Goal: Check status: Check status

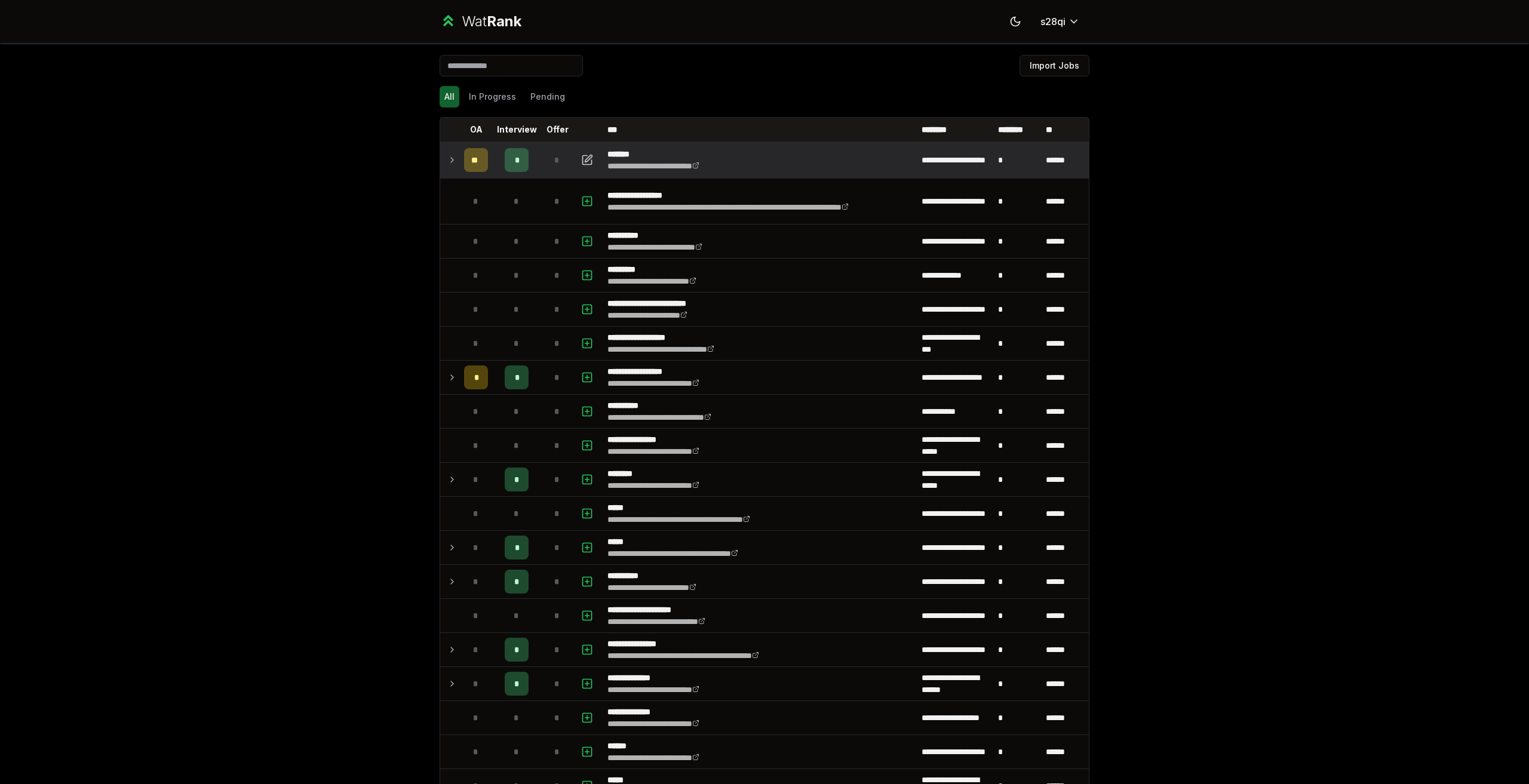
click at [448, 157] on icon at bounding box center [453, 161] width 10 height 15
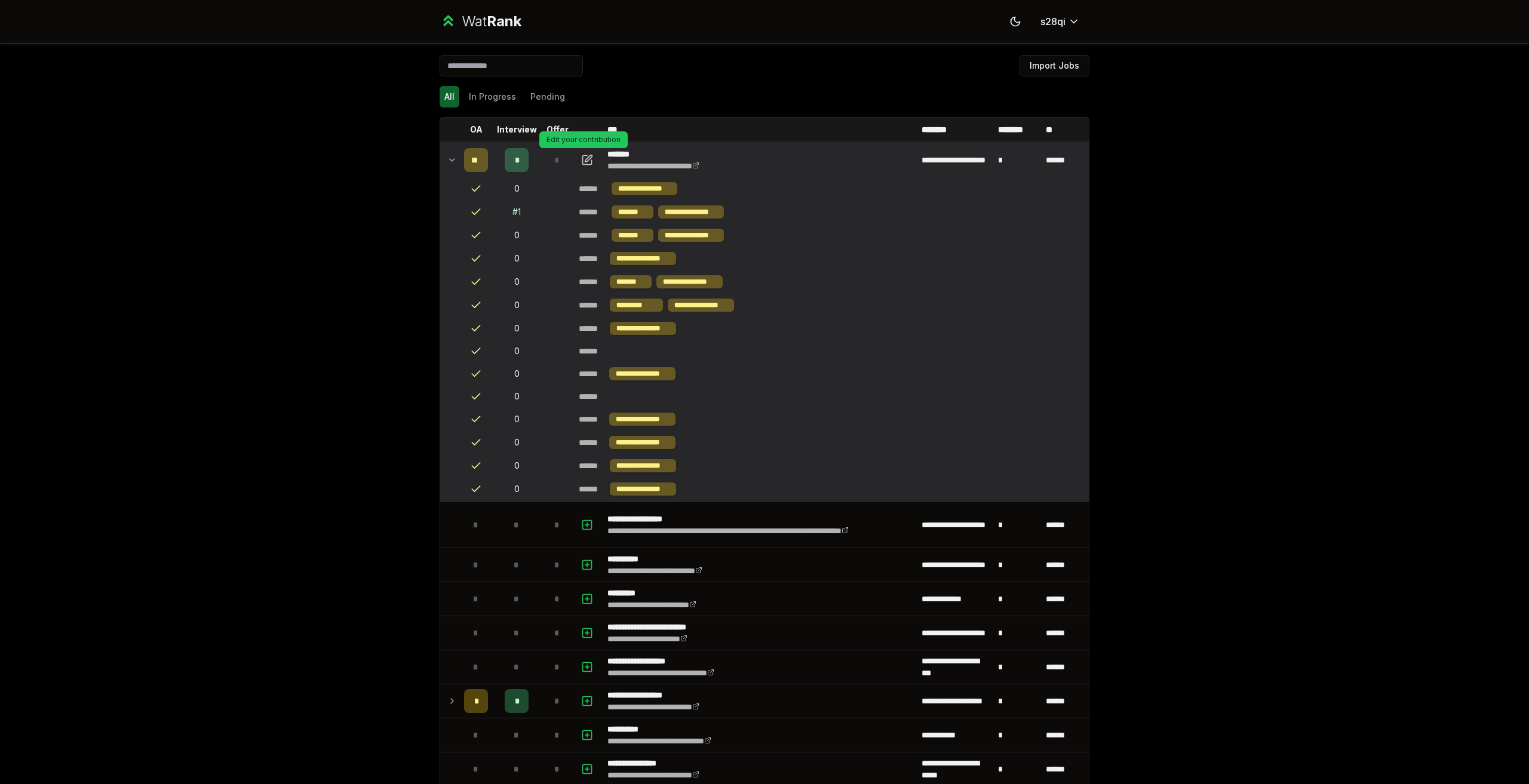
click at [586, 162] on icon "button" at bounding box center [587, 161] width 12 height 15
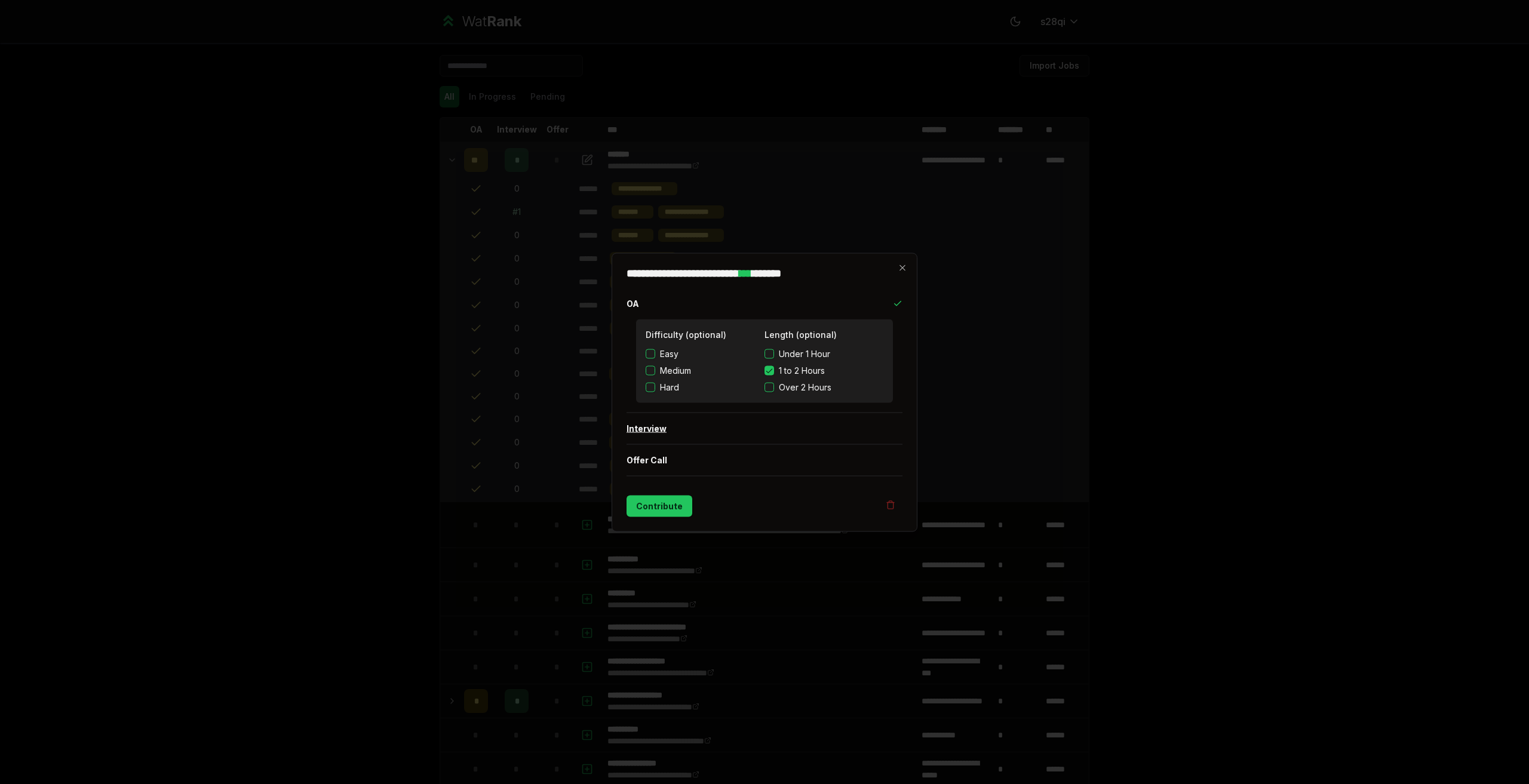
click at [679, 434] on button "Interview" at bounding box center [764, 428] width 276 height 31
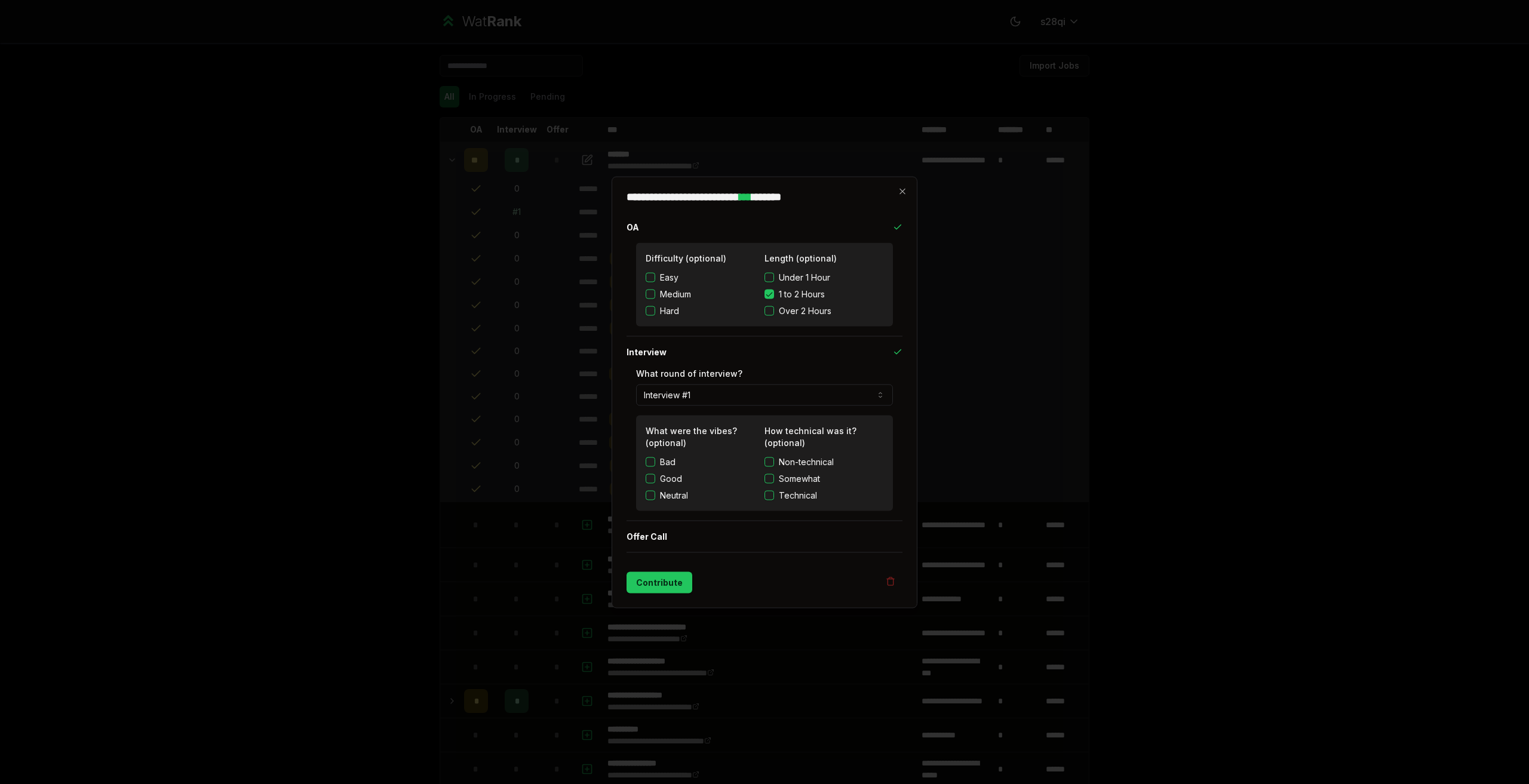
click at [685, 496] on label "Neutral" at bounding box center [674, 495] width 28 height 12
click at [656, 496] on button "Neutral" at bounding box center [651, 495] width 10 height 10
click at [734, 525] on button "Offer Call" at bounding box center [764, 536] width 276 height 31
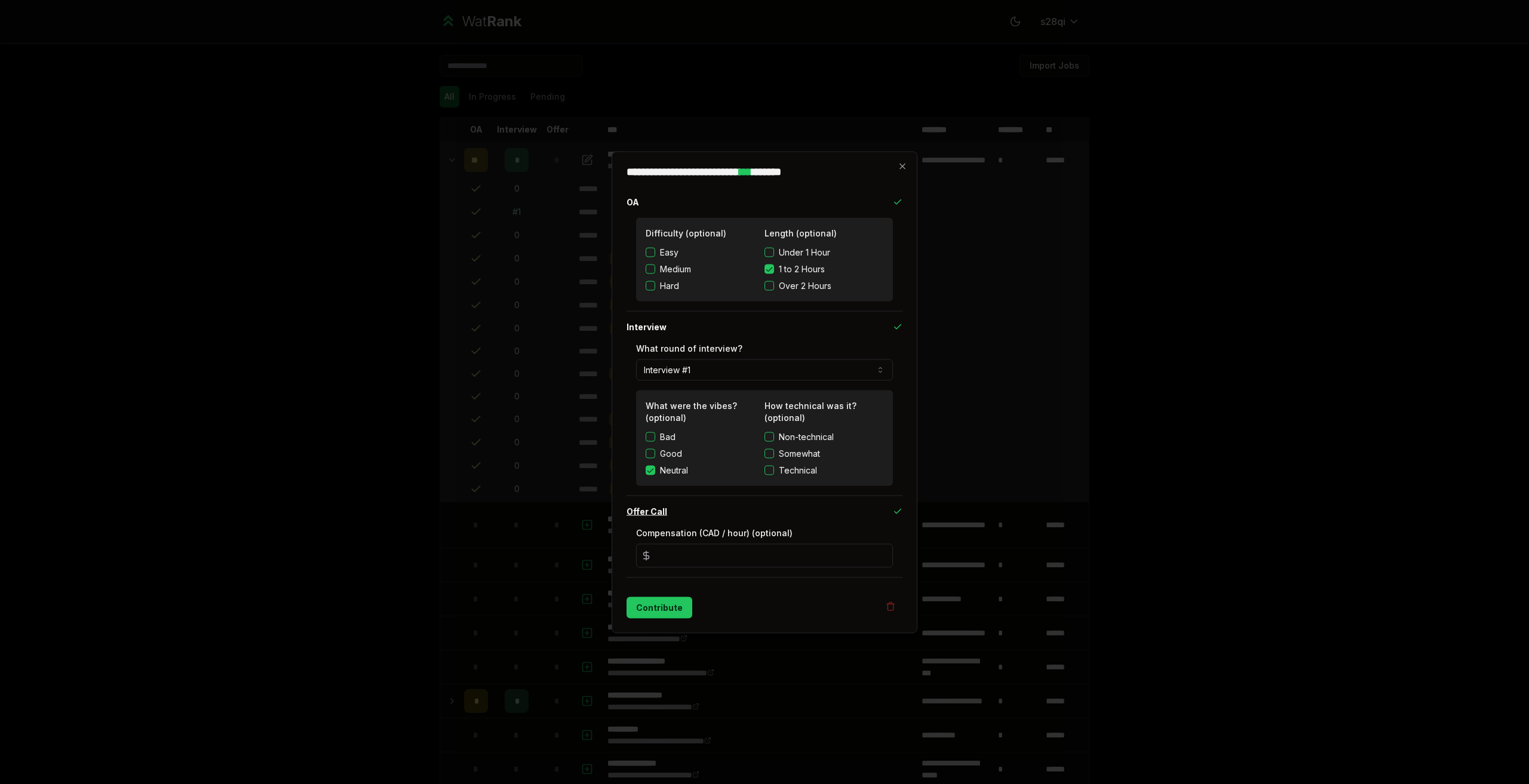
click at [740, 517] on button "Offer Call" at bounding box center [764, 511] width 276 height 31
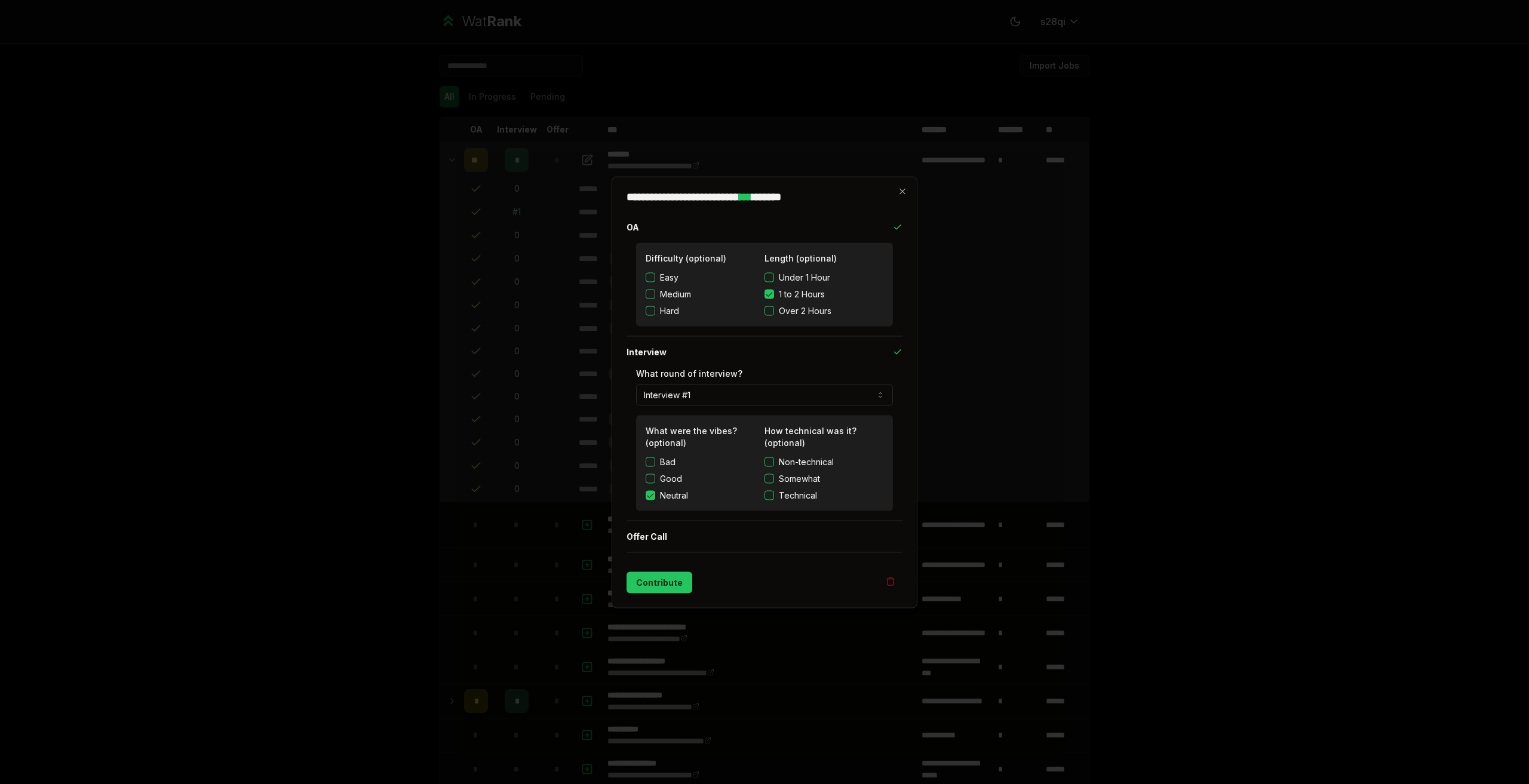
click at [1117, 560] on div at bounding box center [764, 392] width 1529 height 784
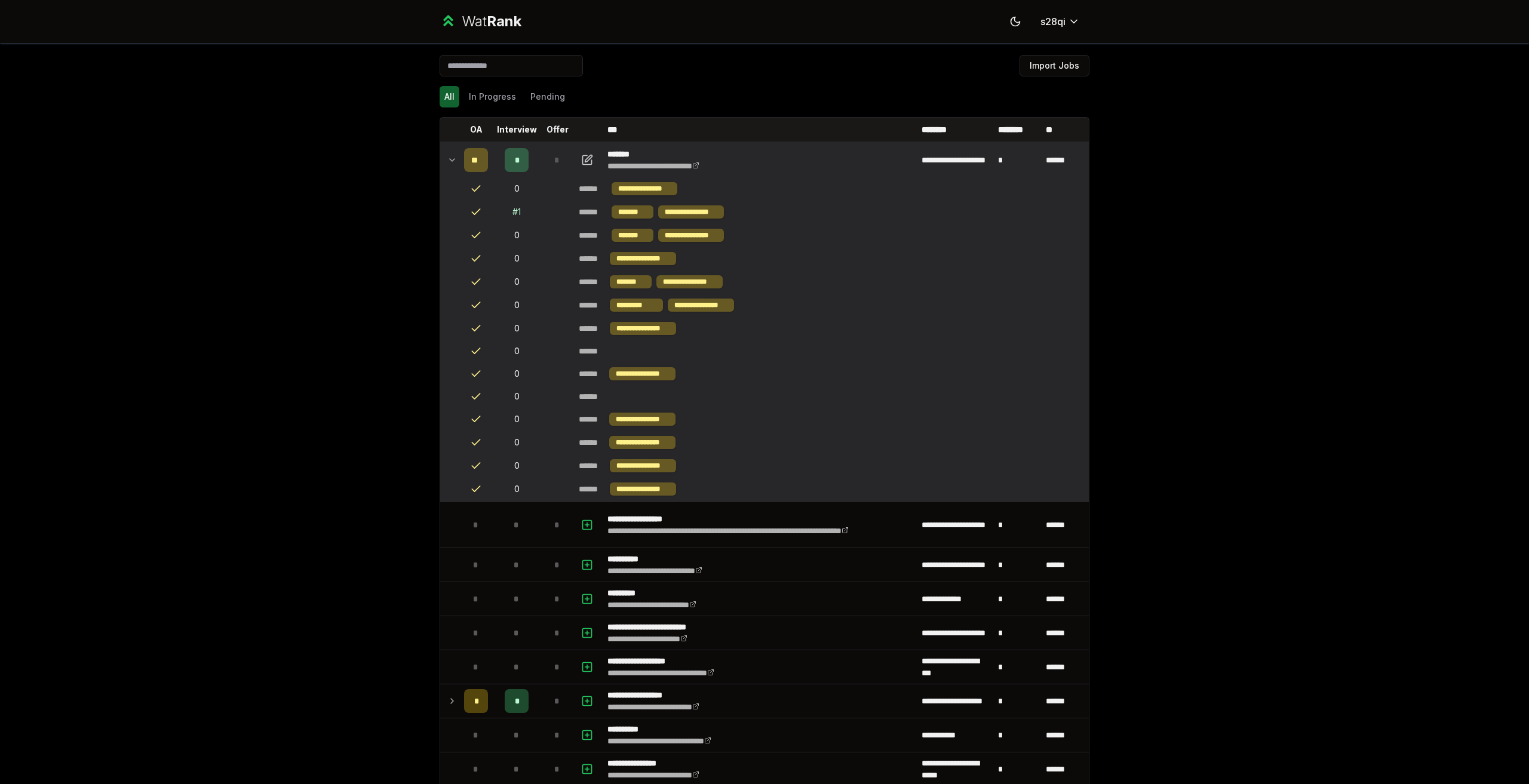
click at [448, 164] on icon at bounding box center [453, 161] width 10 height 15
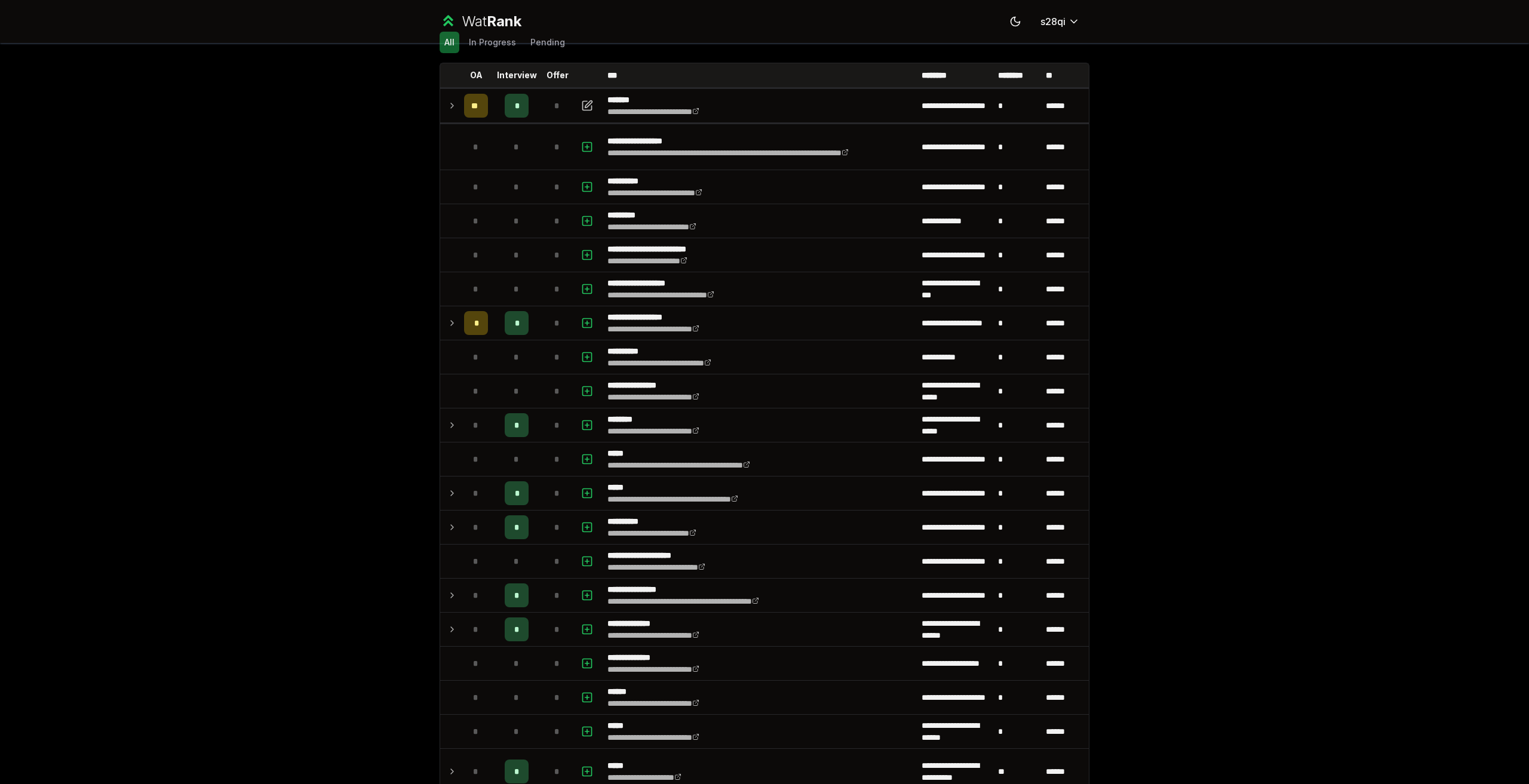
scroll to position [59, 0]
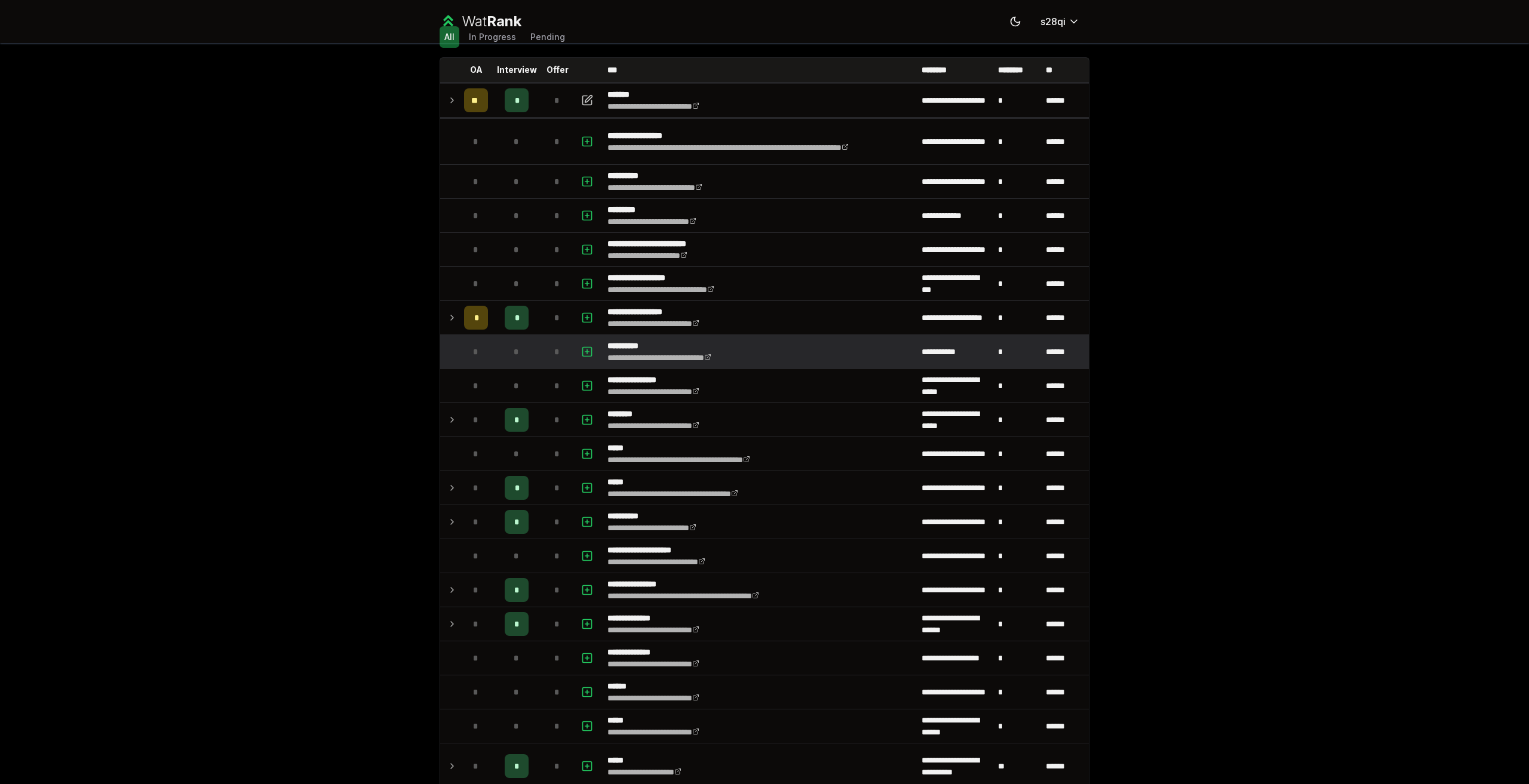
click at [459, 338] on td "*" at bounding box center [475, 351] width 33 height 33
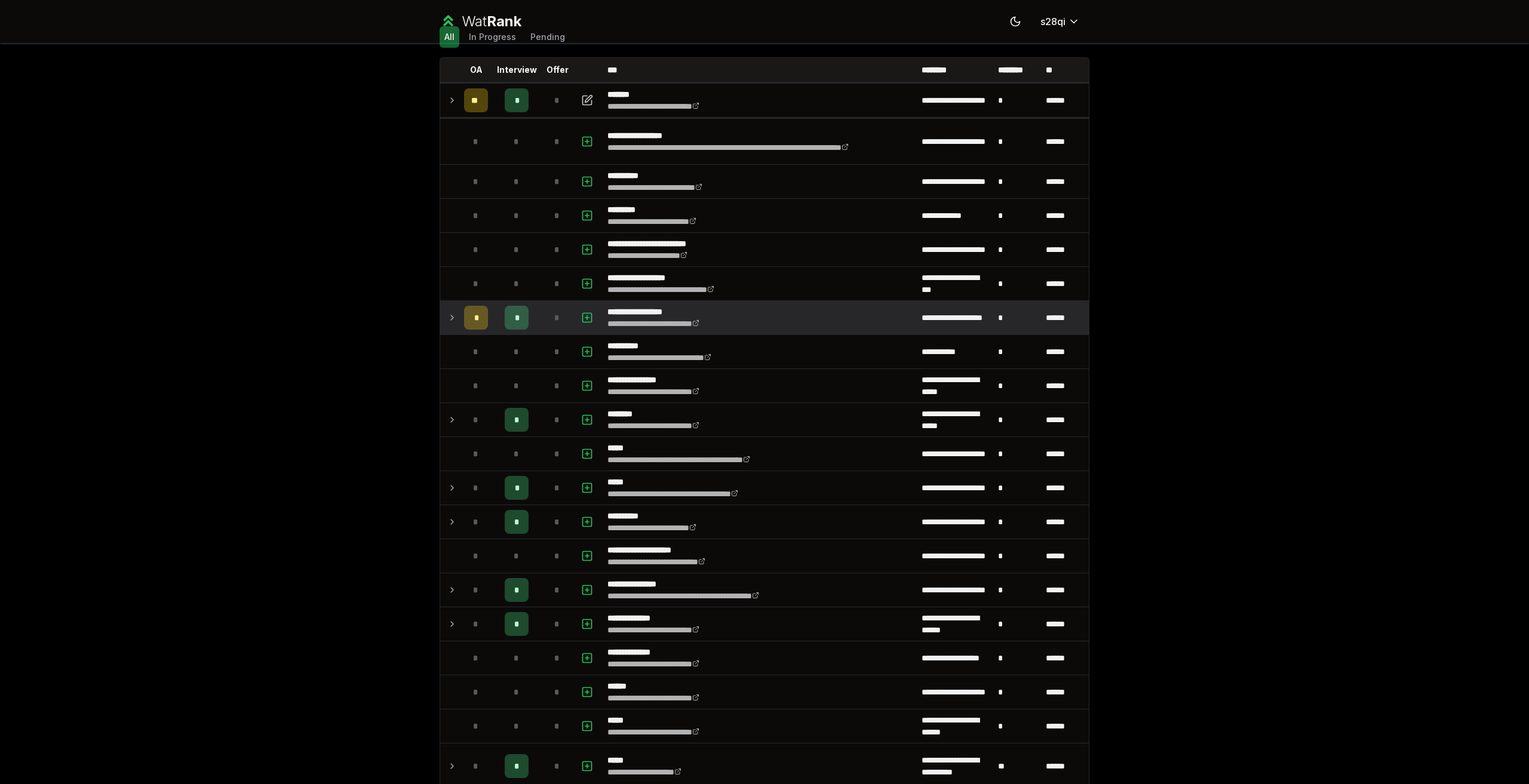
click at [447, 328] on td at bounding box center [449, 317] width 19 height 33
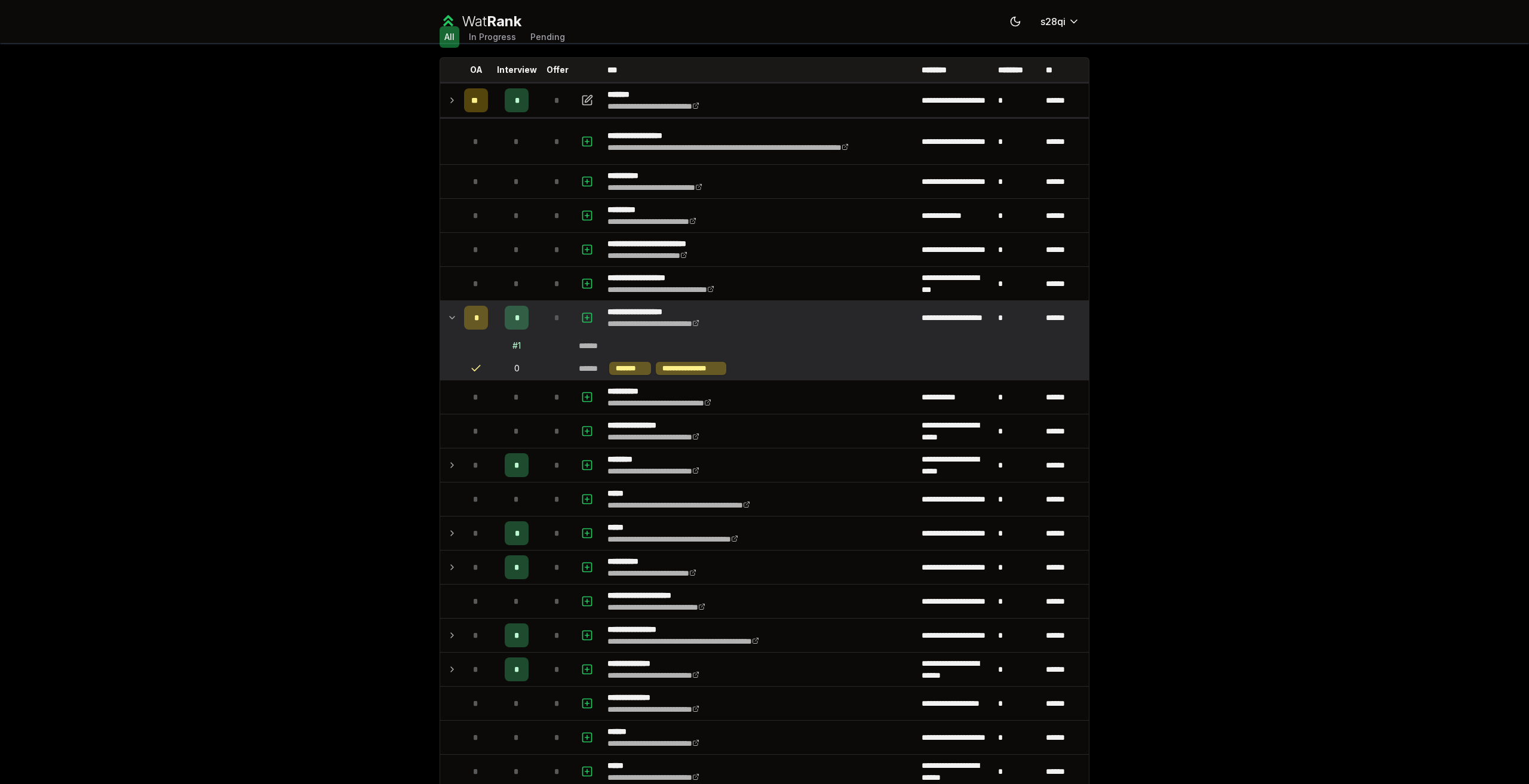
click at [546, 315] on div "*" at bounding box center [557, 317] width 24 height 24
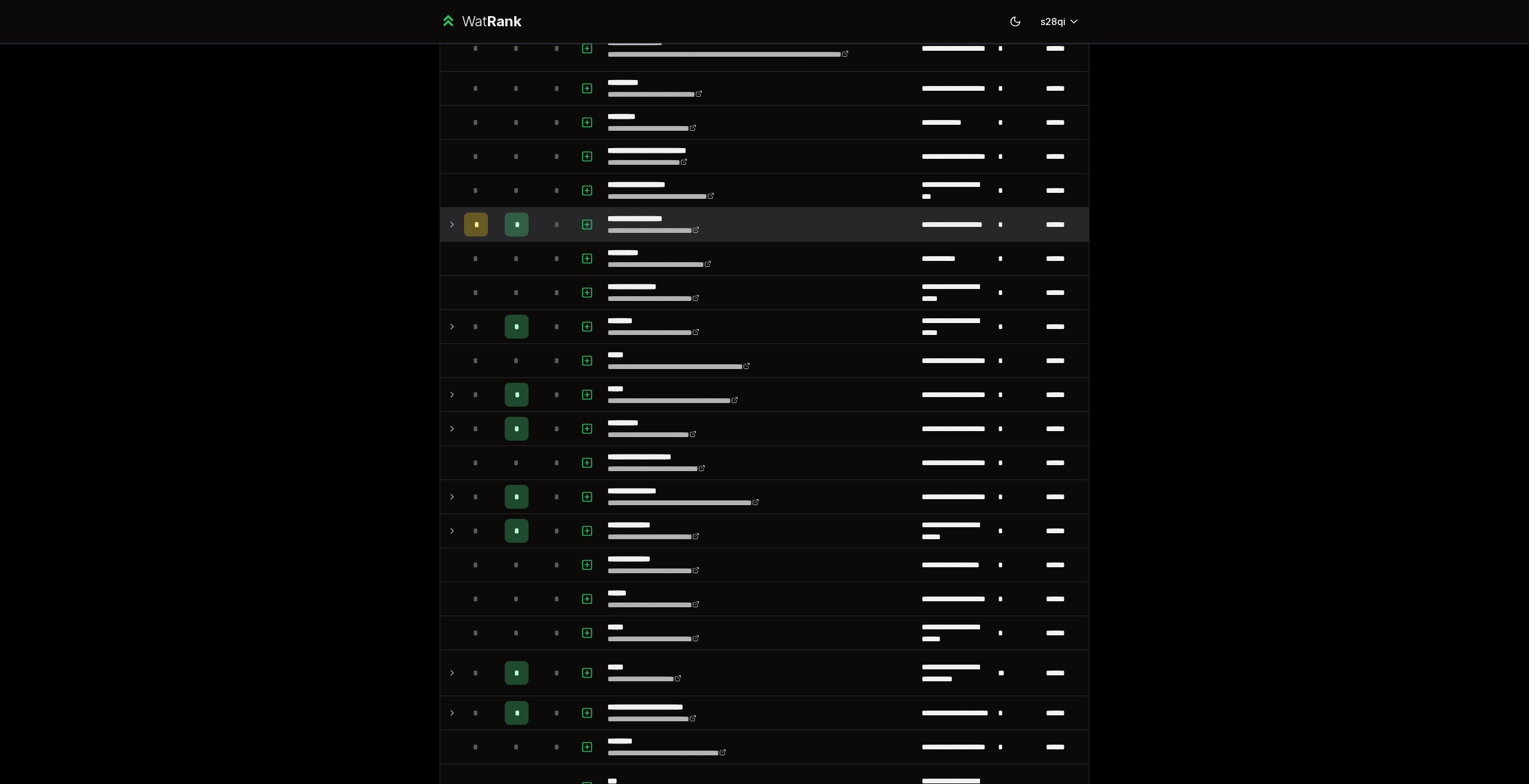
scroll to position [179, 0]
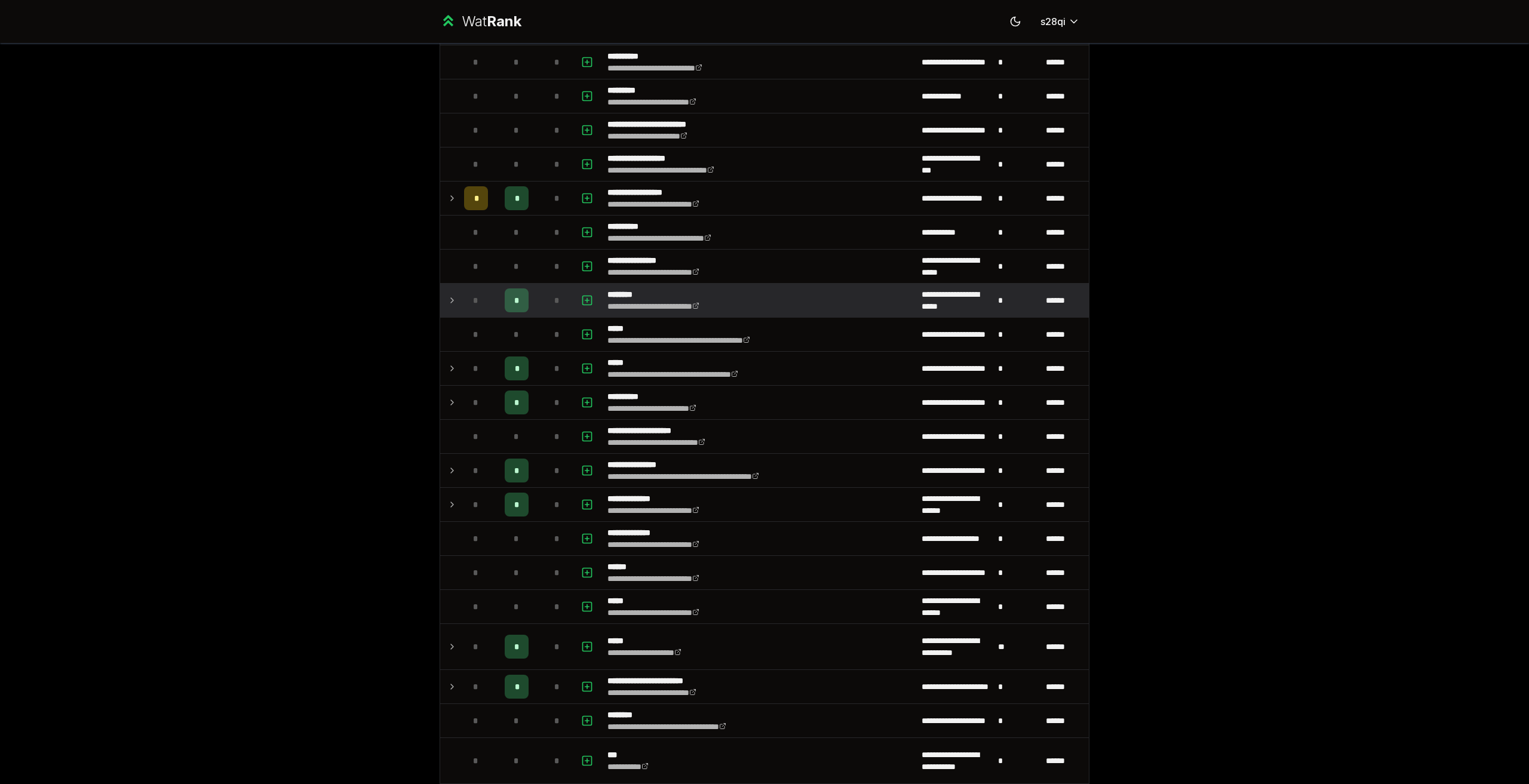
click at [546, 311] on div "*" at bounding box center [557, 300] width 24 height 24
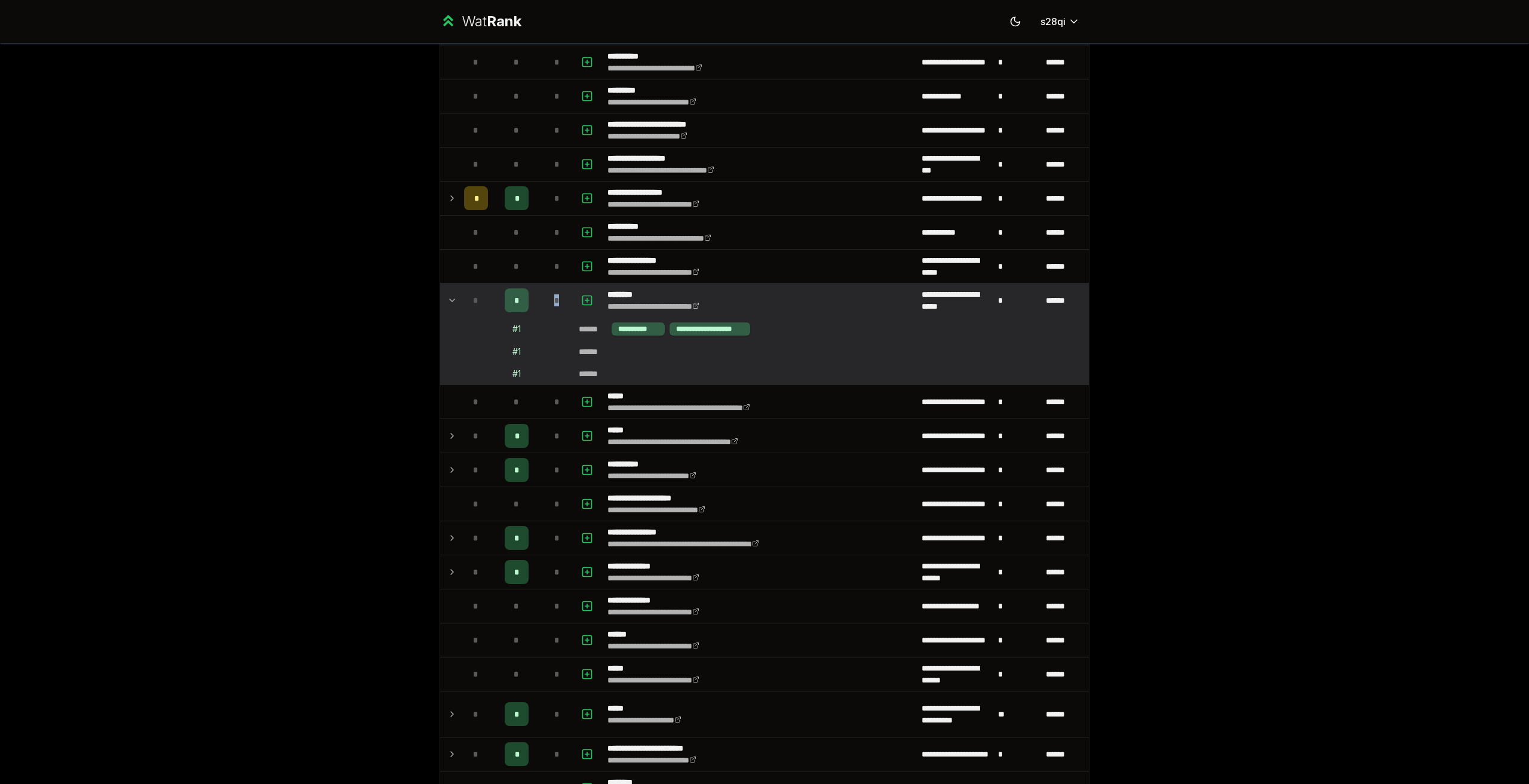
click at [546, 311] on div "*" at bounding box center [557, 300] width 24 height 24
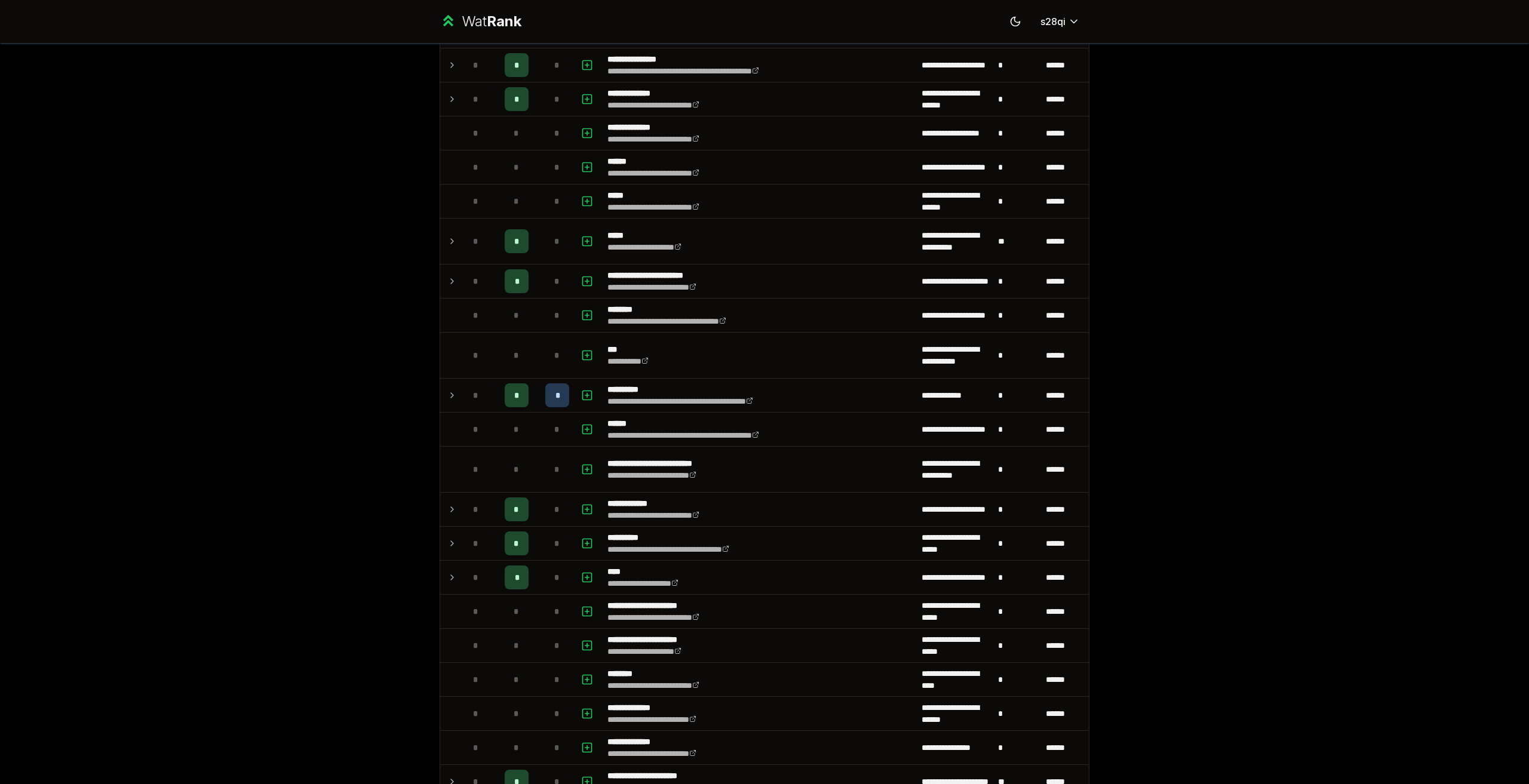
scroll to position [597, 0]
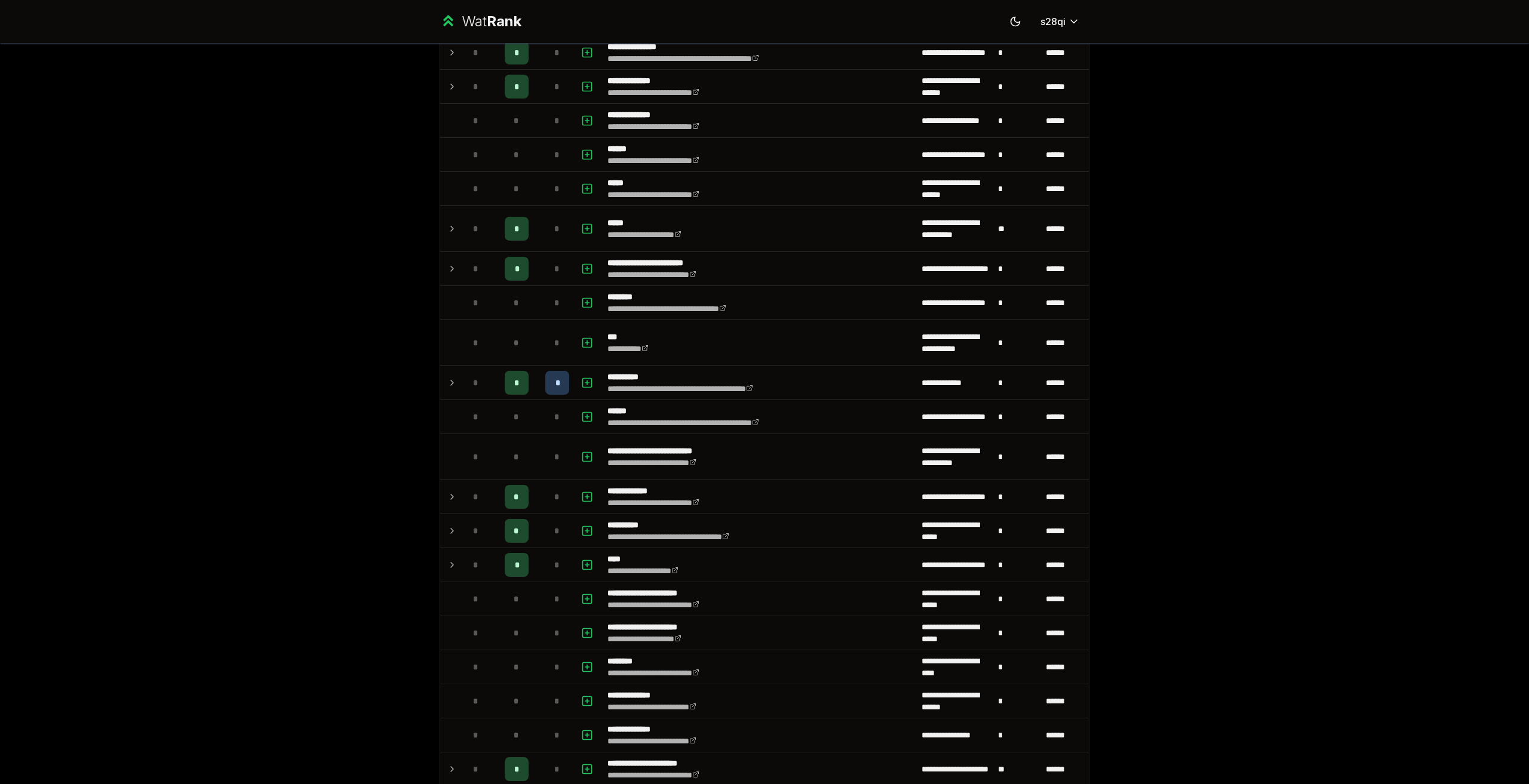
click at [390, 321] on div "**********" at bounding box center [764, 392] width 1529 height 784
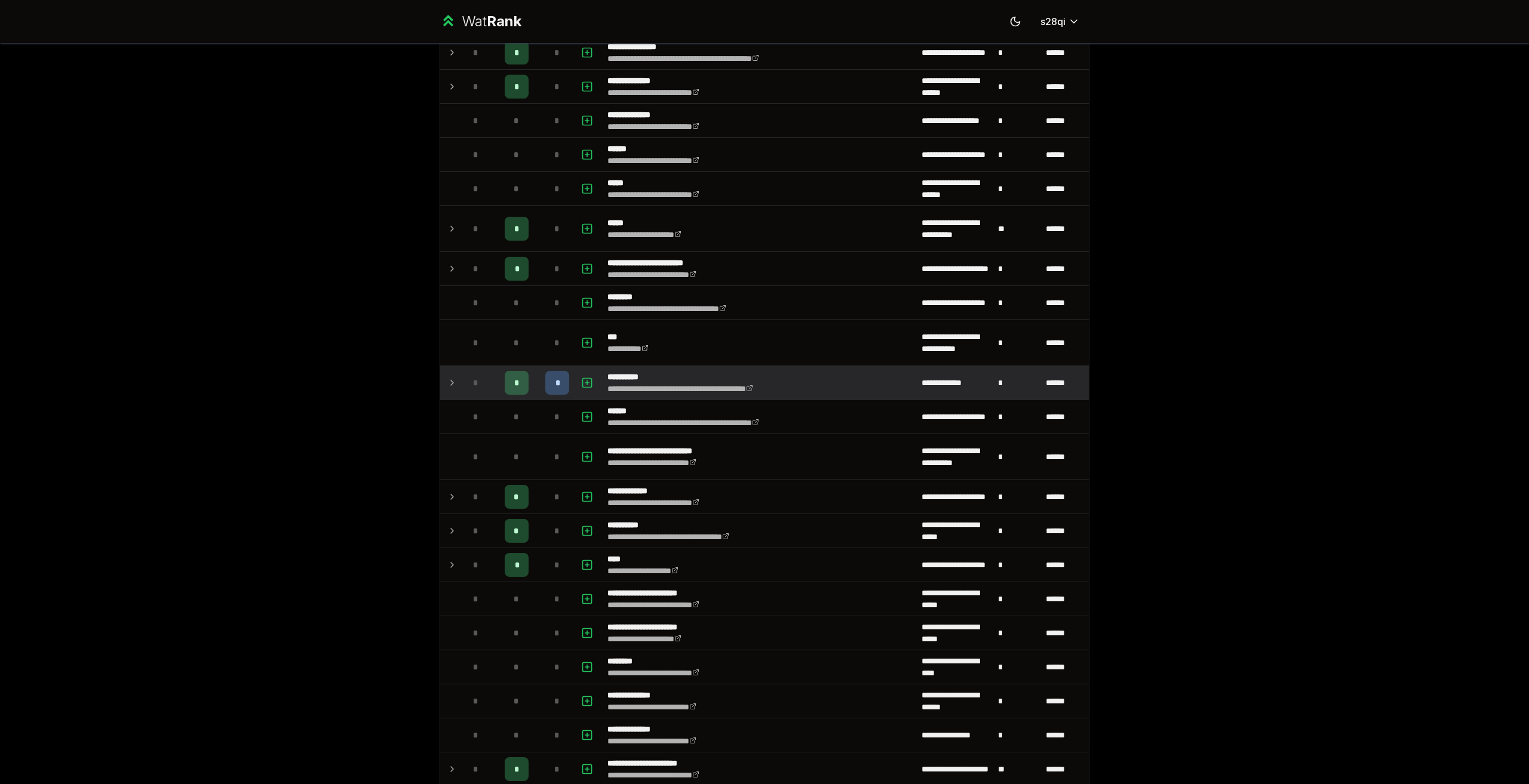
click at [549, 379] on div "*" at bounding box center [557, 382] width 24 height 24
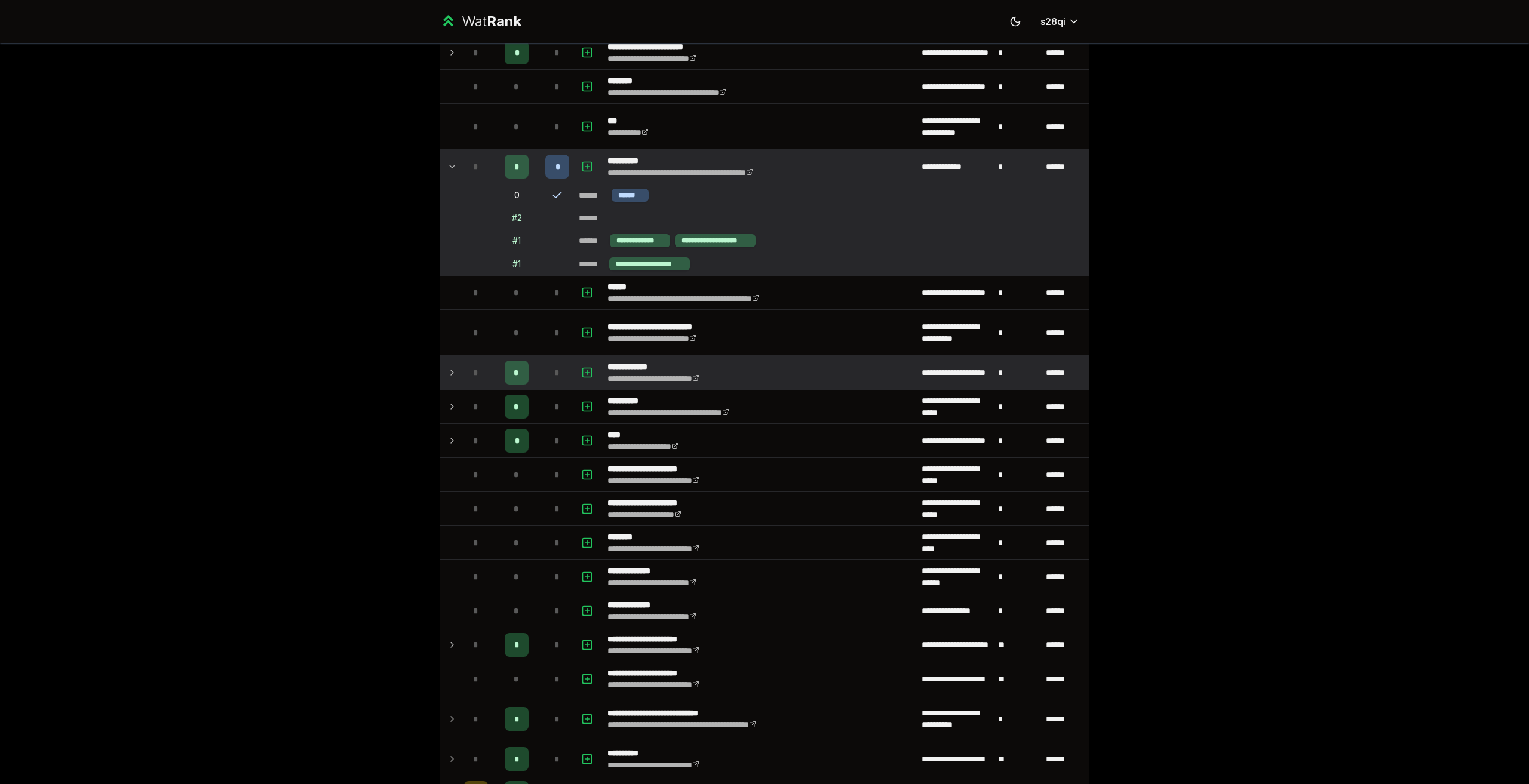
scroll to position [835, 0]
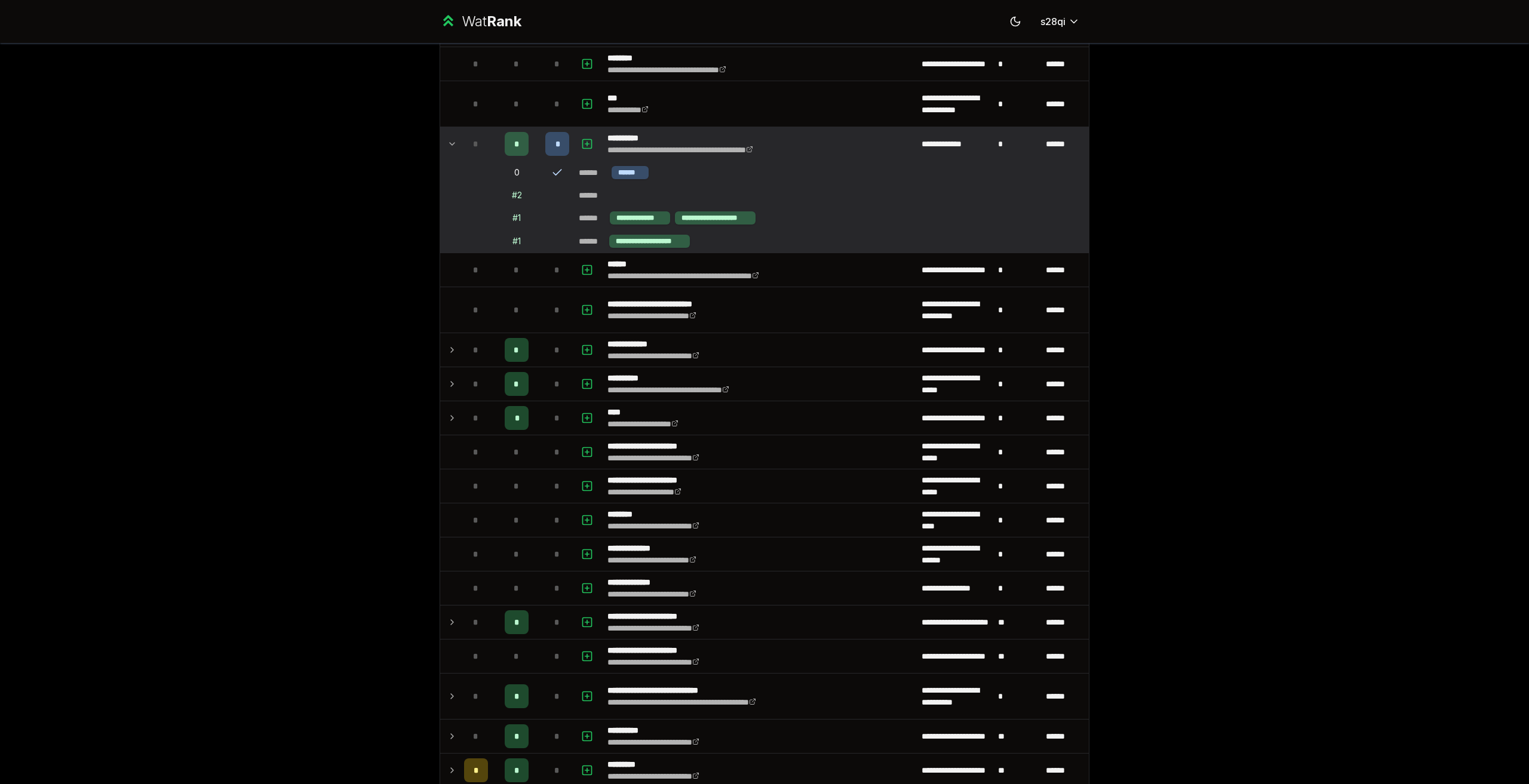
click at [465, 152] on div "*" at bounding box center [475, 143] width 24 height 24
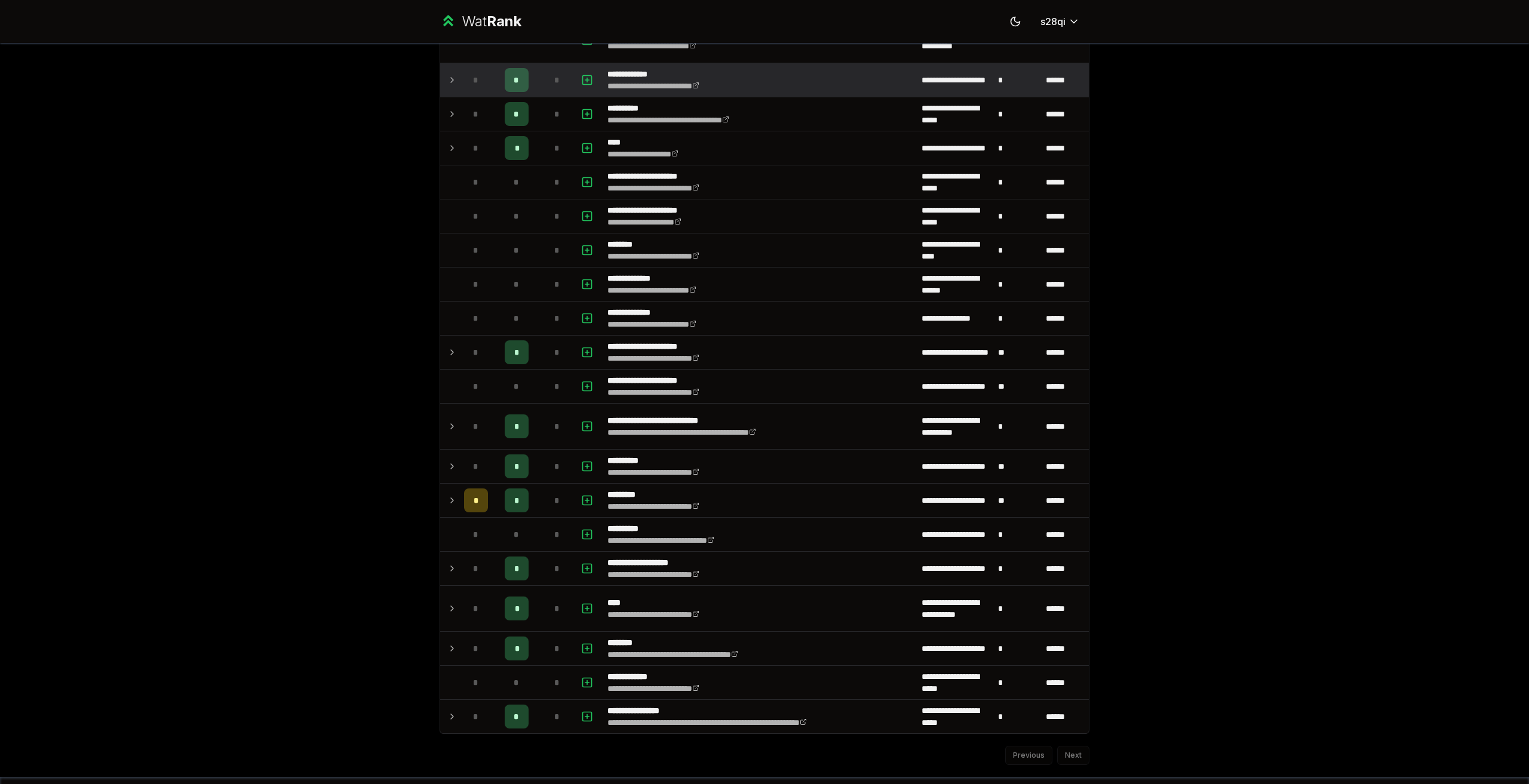
scroll to position [1037, 0]
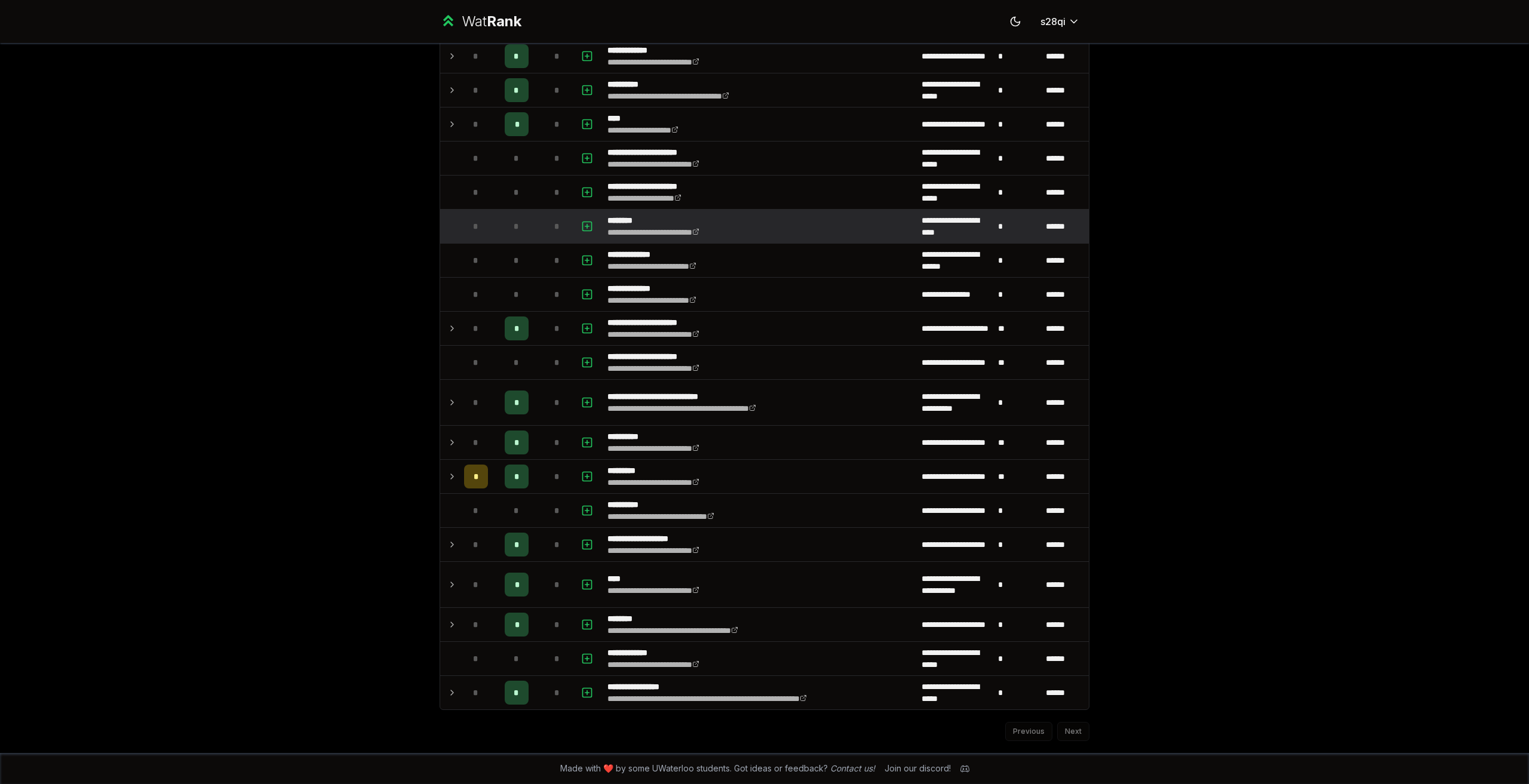
click at [547, 230] on div "*" at bounding box center [557, 226] width 24 height 24
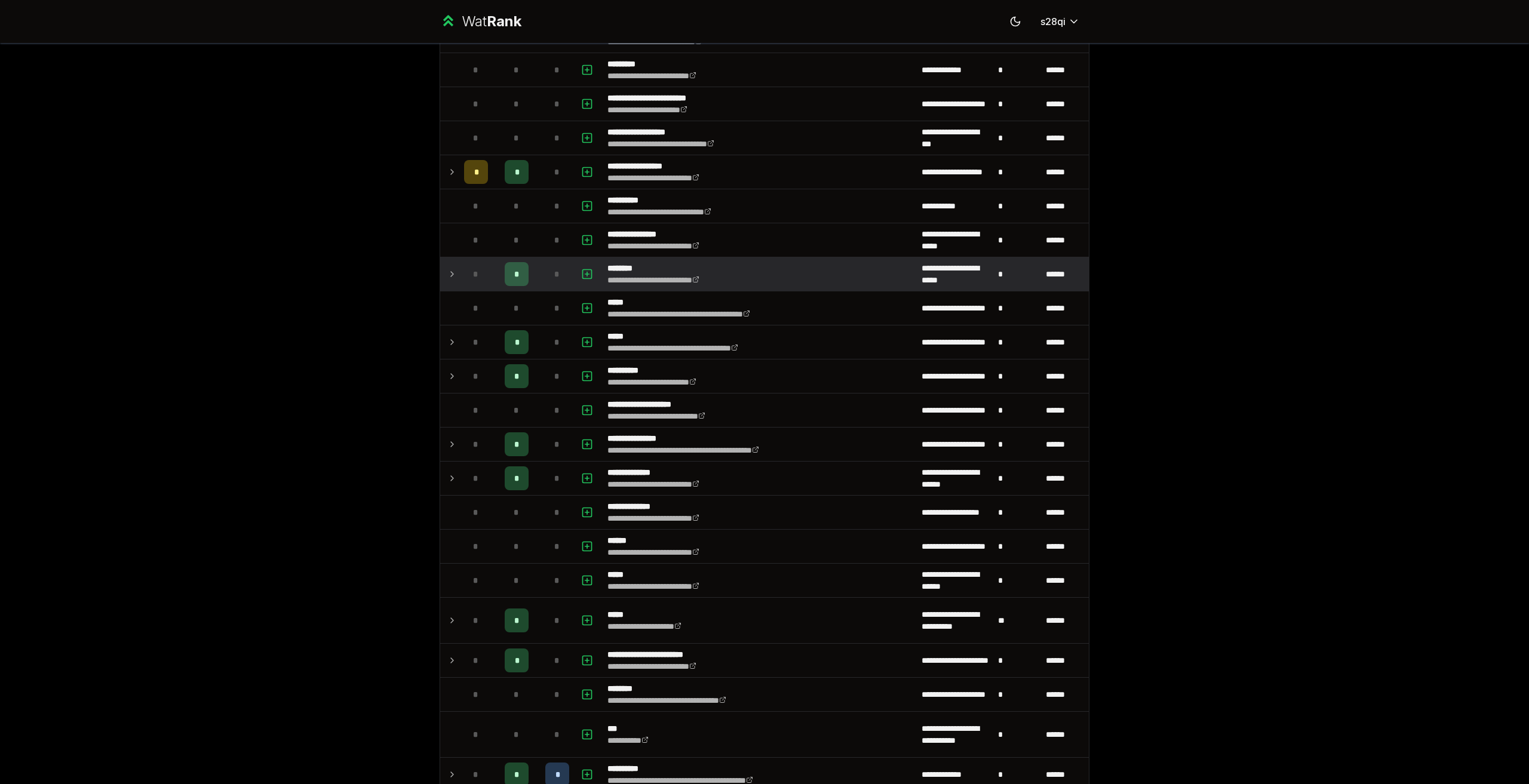
scroll to position [202, 0]
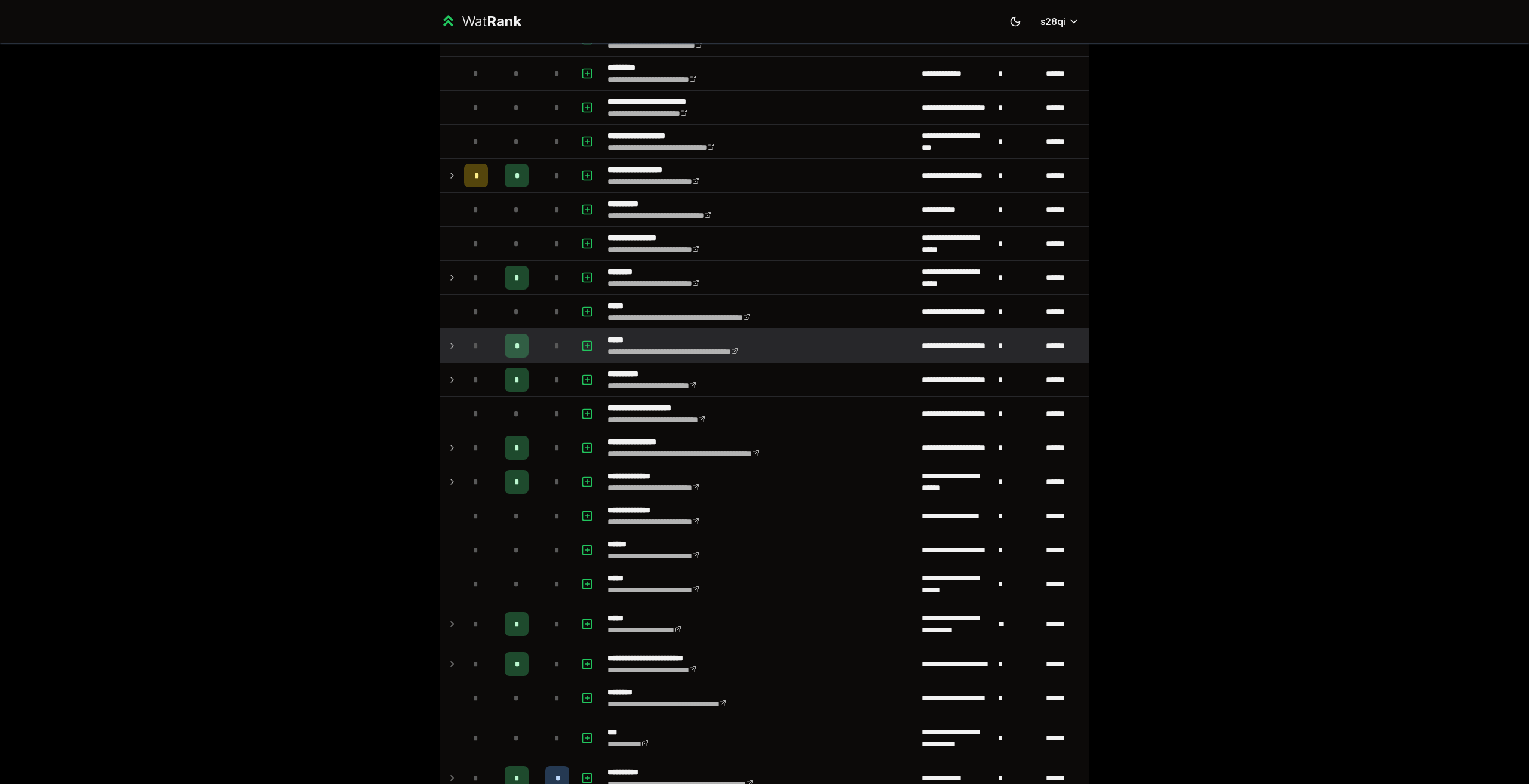
click at [441, 349] on td at bounding box center [449, 346] width 19 height 33
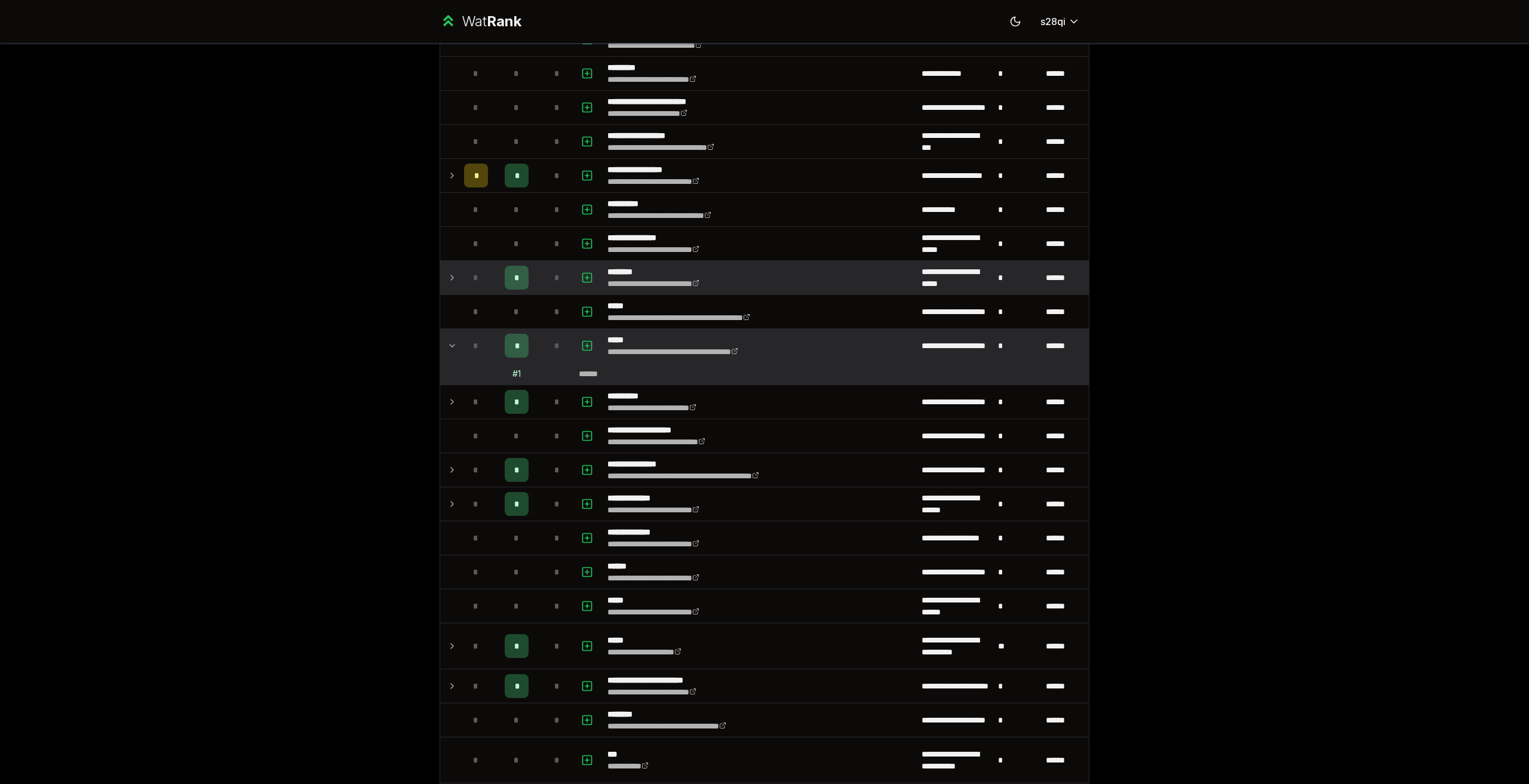
click at [448, 277] on icon at bounding box center [453, 278] width 10 height 15
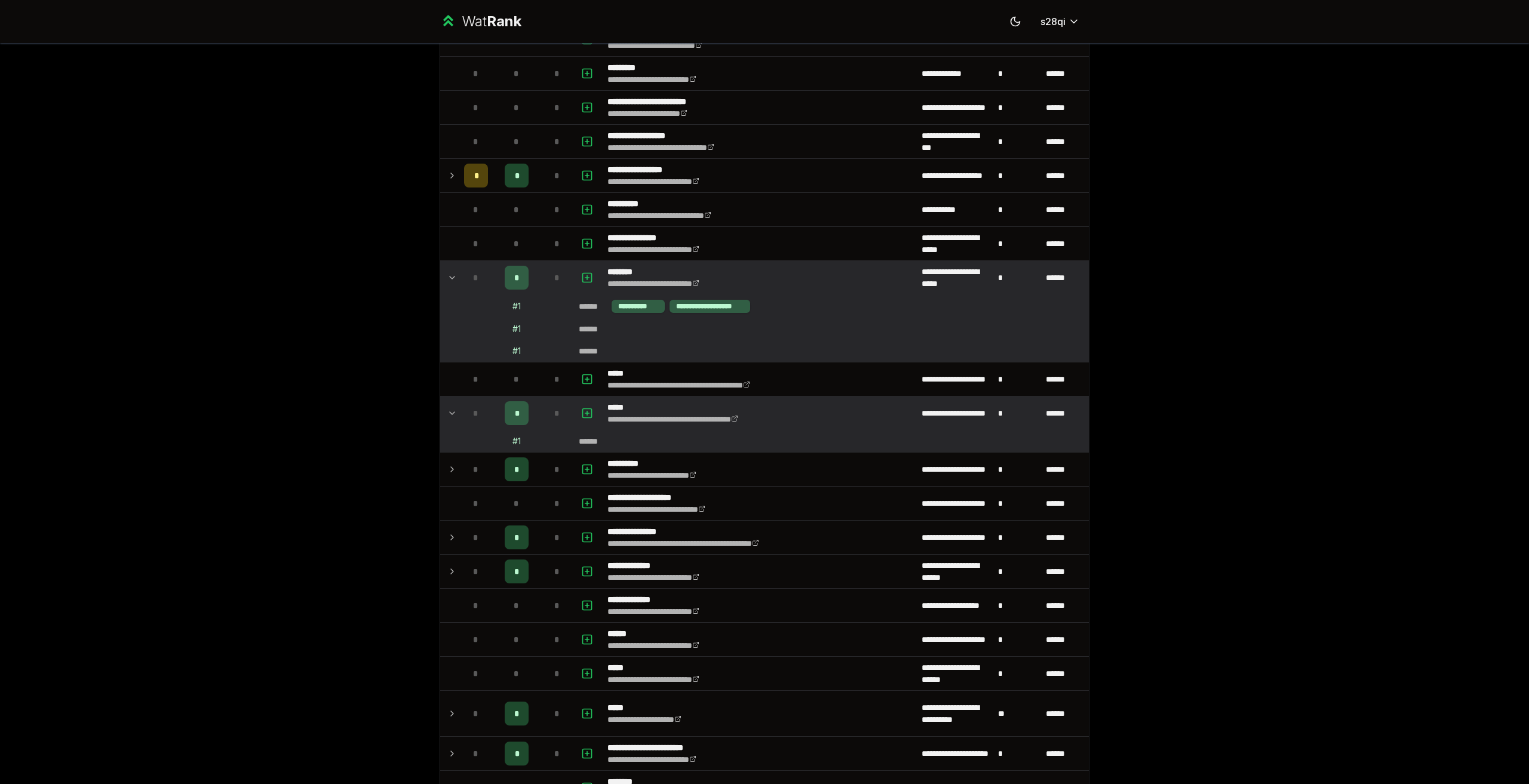
click at [448, 277] on icon at bounding box center [453, 278] width 10 height 15
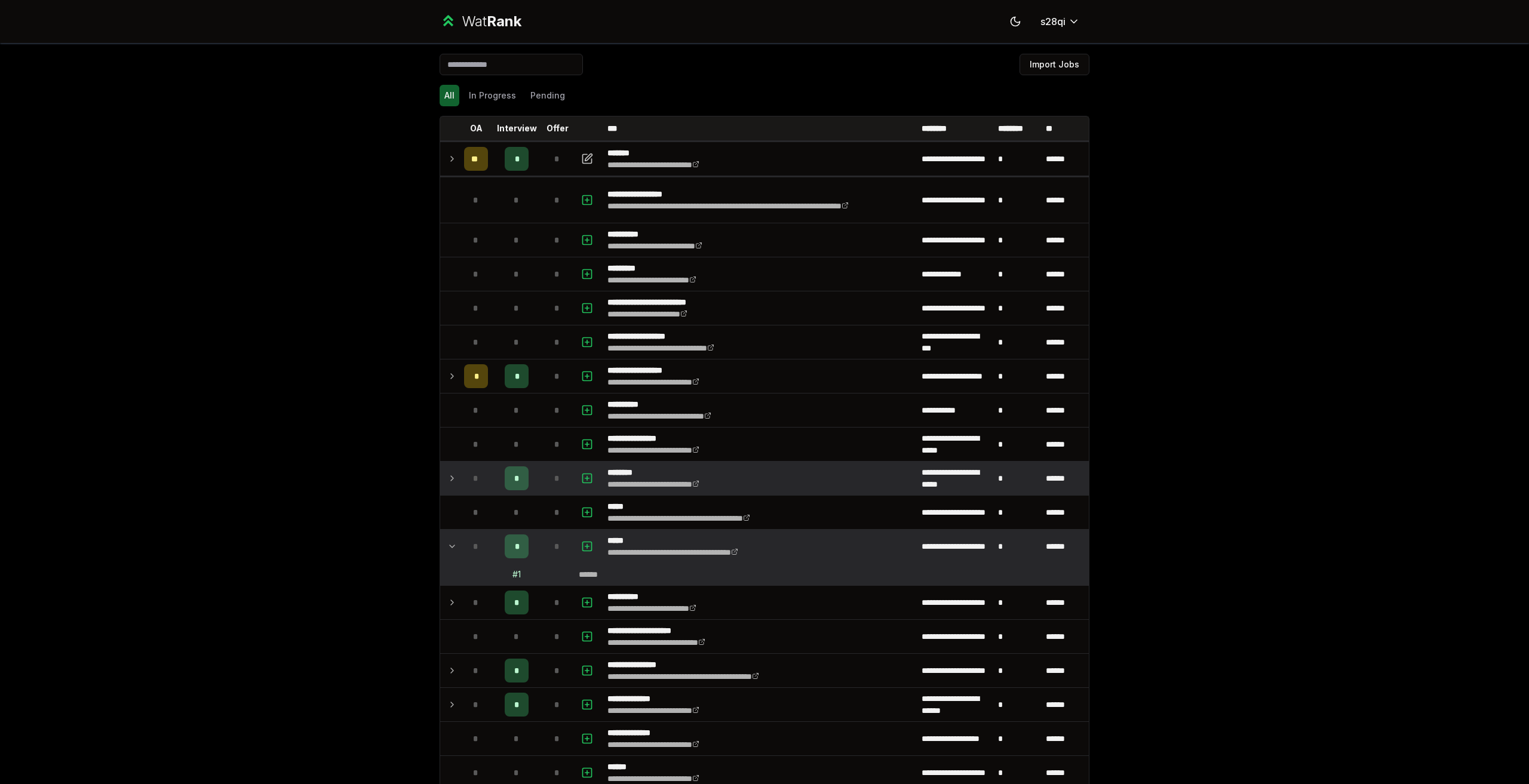
scroll to position [0, 0]
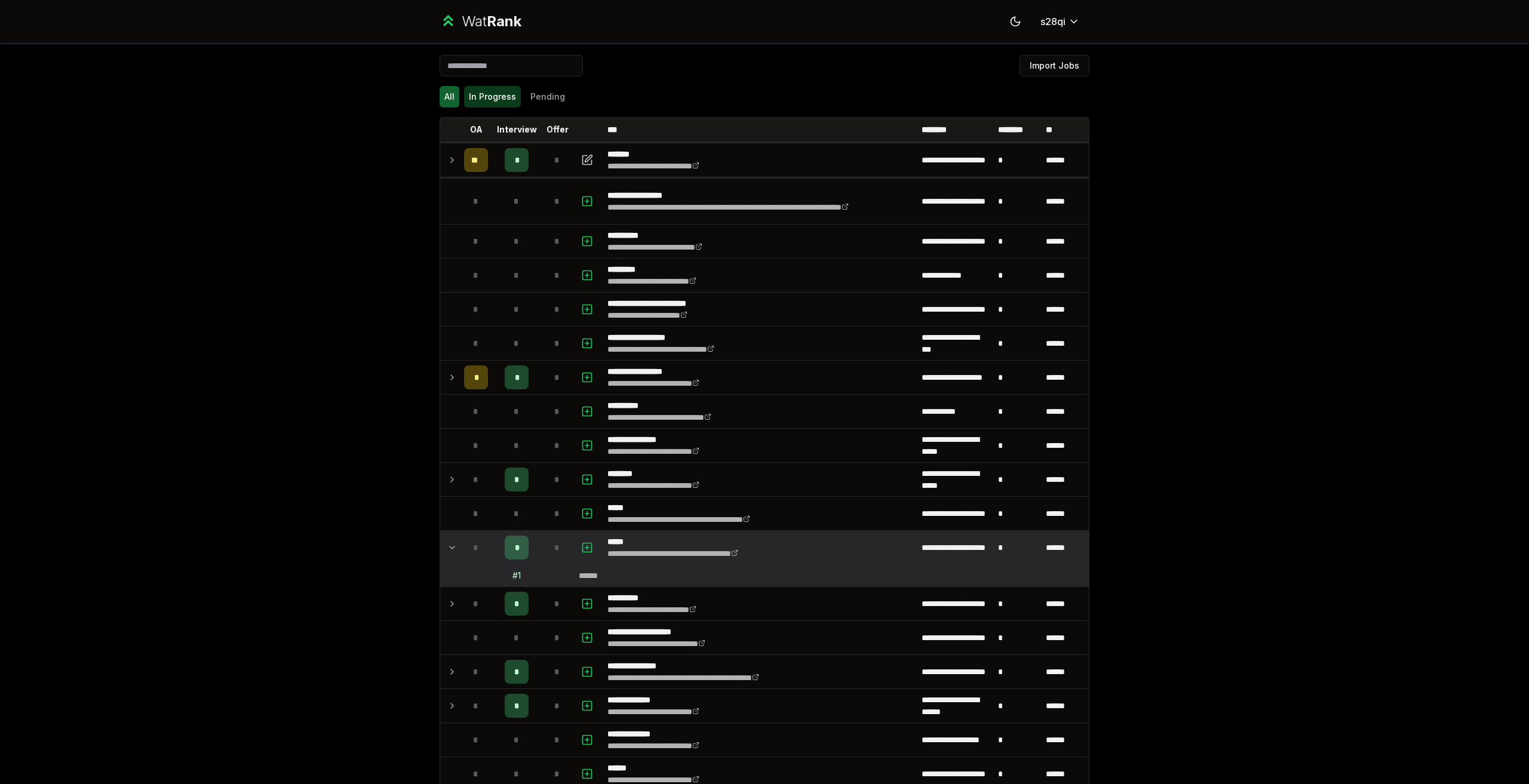
click at [499, 95] on button "In Progress" at bounding box center [493, 96] width 57 height 21
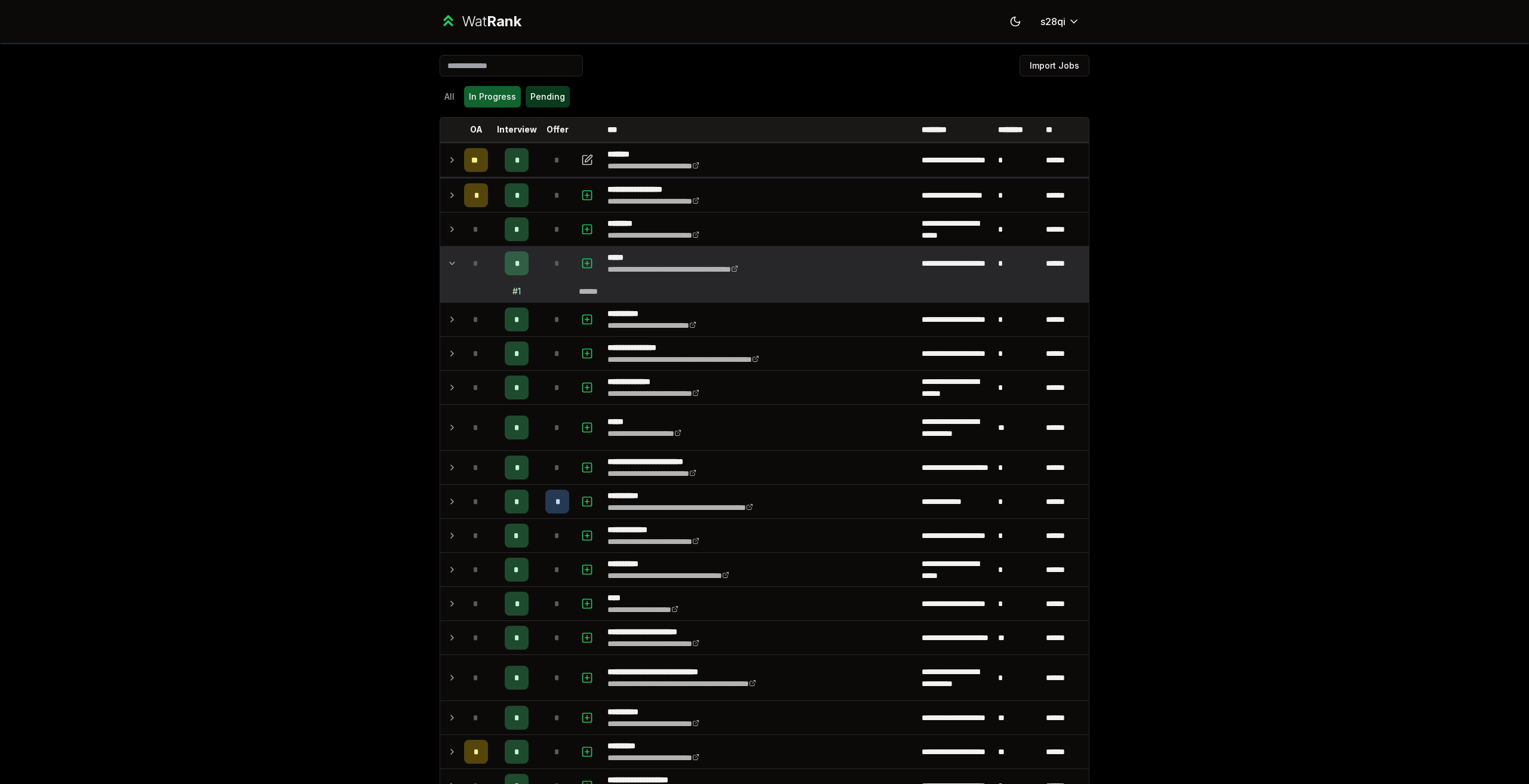
click at [532, 96] on button "Pending" at bounding box center [548, 96] width 44 height 21
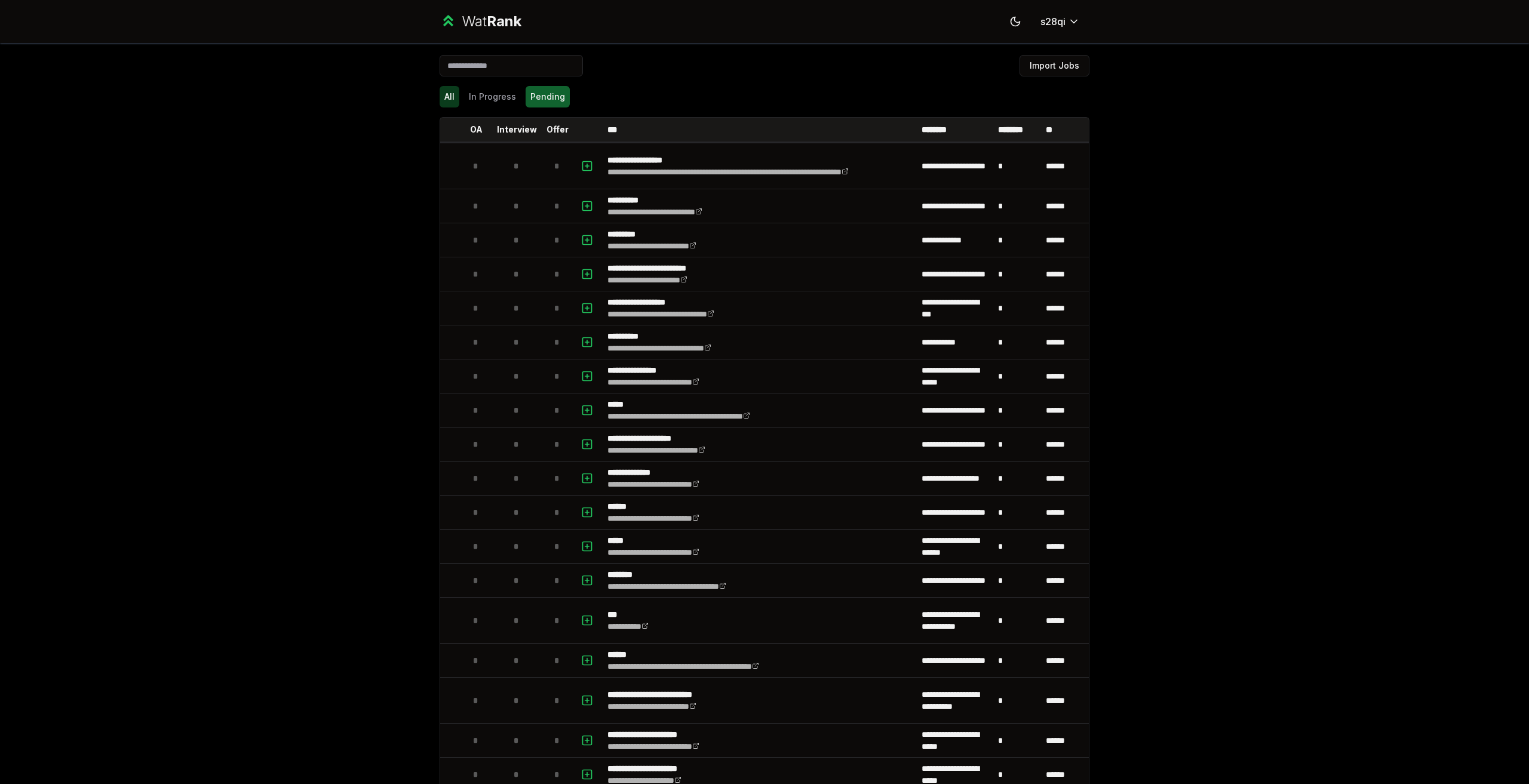
click at [440, 95] on button "All" at bounding box center [449, 96] width 20 height 21
